Goal: Use online tool/utility

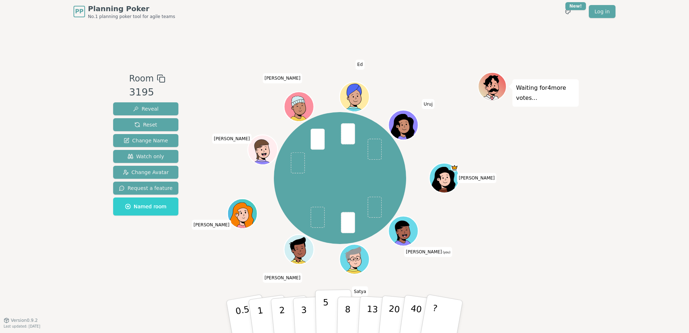
click at [324, 313] on p "5" at bounding box center [326, 316] width 6 height 39
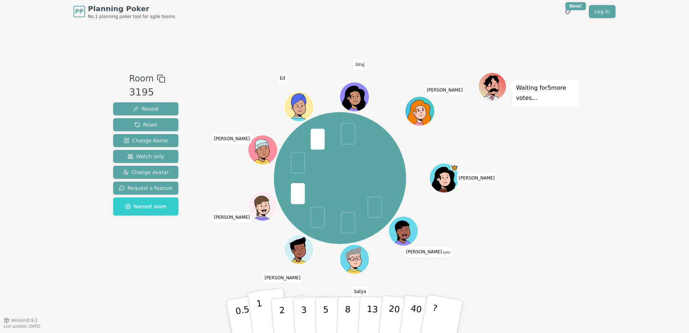
click at [267, 312] on button "1" at bounding box center [268, 316] width 43 height 58
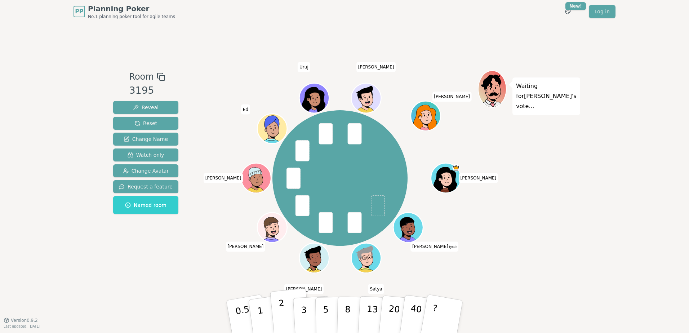
click at [287, 309] on button "2" at bounding box center [290, 316] width 41 height 57
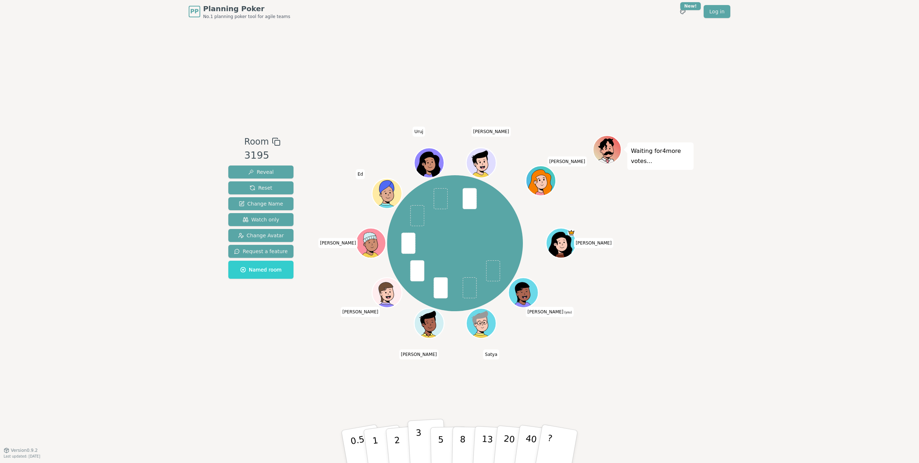
click at [417, 332] on button "3" at bounding box center [427, 446] width 39 height 56
click at [419, 332] on p "3" at bounding box center [420, 446] width 8 height 39
